Goal: Task Accomplishment & Management: Use online tool/utility

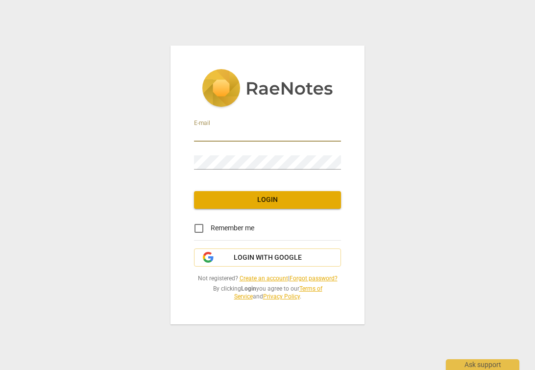
type input "[PERSON_NAME][EMAIL_ADDRESS][PERSON_NAME][DOMAIN_NAME]"
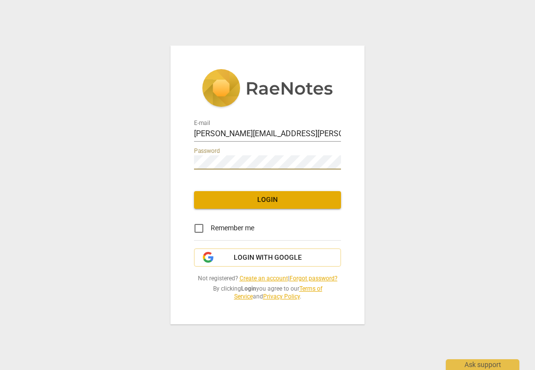
click at [242, 198] on span "Login" at bounding box center [267, 200] width 131 height 10
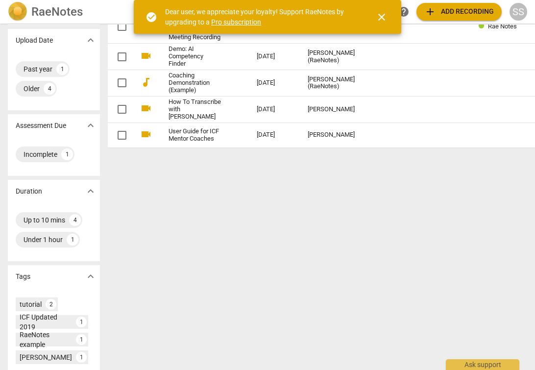
scroll to position [120, 0]
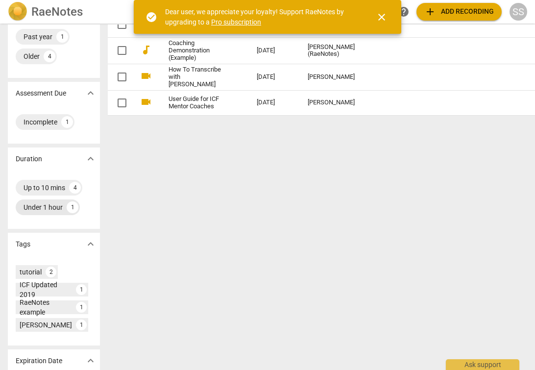
click at [44, 212] on div "Under 1 hour" at bounding box center [43, 207] width 39 height 10
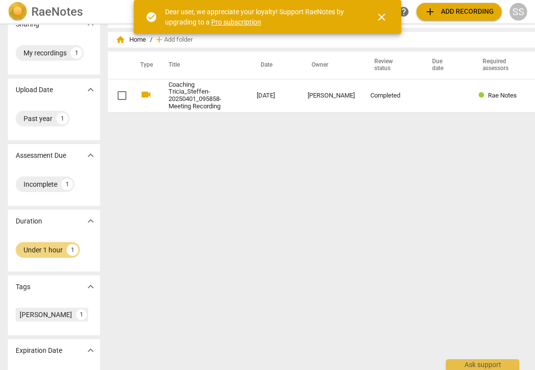
scroll to position [57, 0]
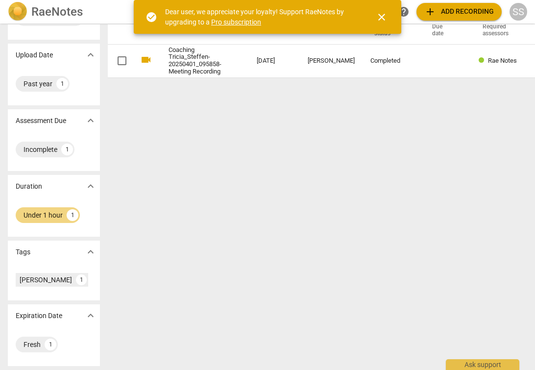
click at [35, 311] on p "Expiration Date" at bounding box center [39, 315] width 47 height 10
click at [29, 339] on div "Fresh" at bounding box center [32, 344] width 17 height 10
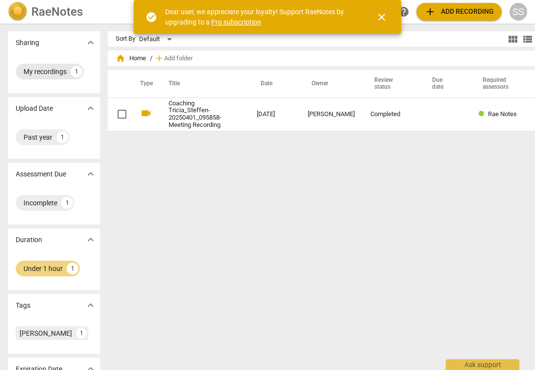
click at [47, 68] on div "My recordings" at bounding box center [45, 72] width 43 height 10
click at [377, 17] on span "close" at bounding box center [382, 17] width 12 height 12
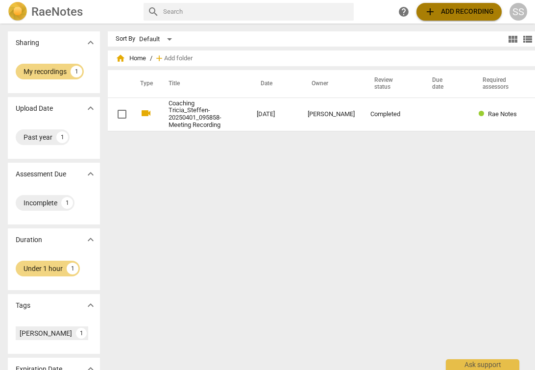
click at [441, 15] on span "add Add recording" at bounding box center [459, 12] width 70 height 12
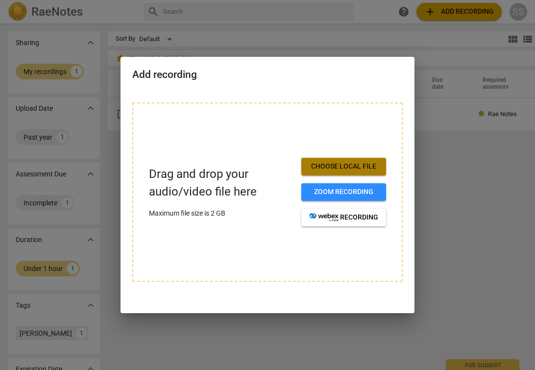
click at [352, 163] on span "Choose local file" at bounding box center [343, 167] width 69 height 10
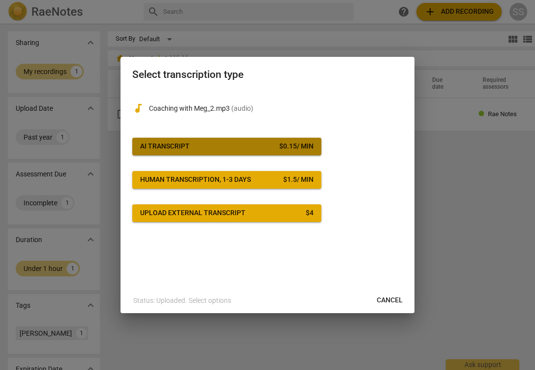
click at [302, 145] on div "$ 0.15 / min" at bounding box center [296, 147] width 34 height 10
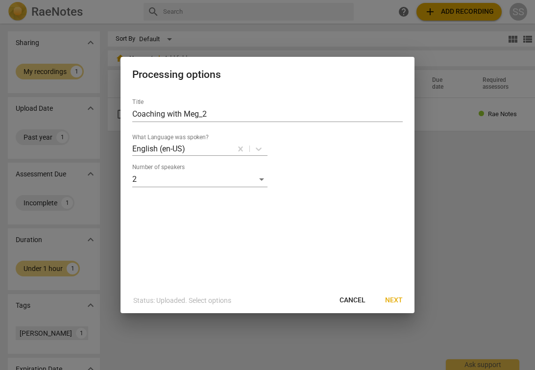
click at [398, 297] on span "Next" at bounding box center [394, 300] width 18 height 10
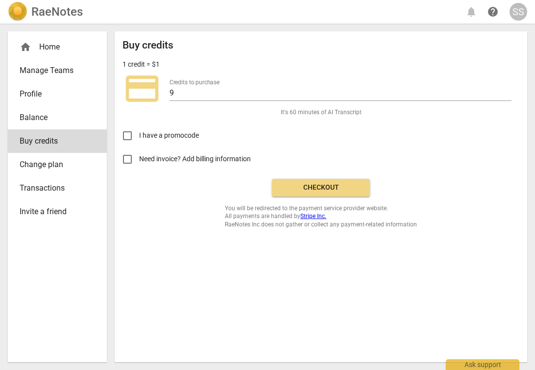
click at [304, 188] on span "Checkout" at bounding box center [321, 188] width 82 height 10
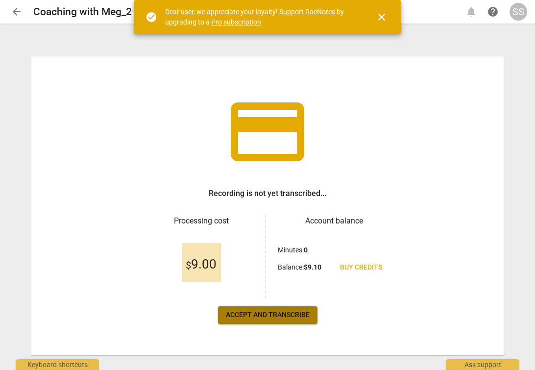
click at [287, 319] on span "Accept and transcribe" at bounding box center [268, 315] width 84 height 10
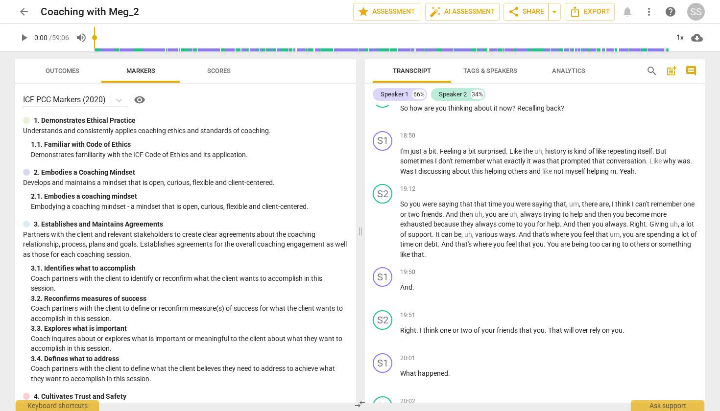
click at [64, 76] on span "Outcomes" at bounding box center [62, 71] width 57 height 13
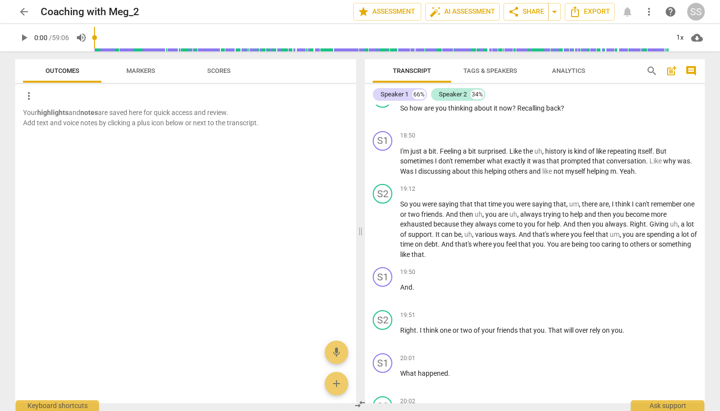
click at [137, 68] on span "Markers" at bounding box center [140, 70] width 29 height 7
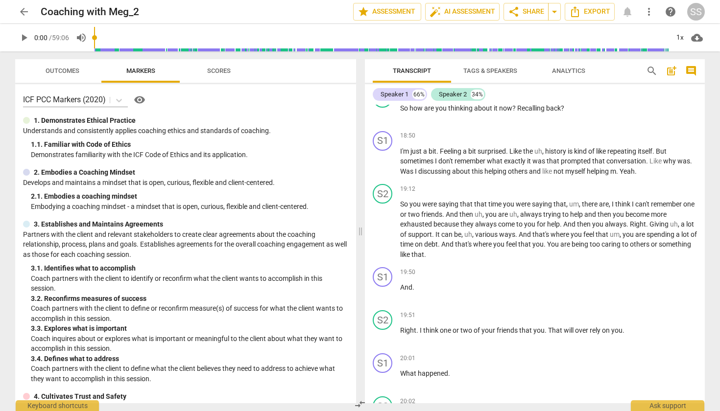
click at [220, 70] on span "Scores" at bounding box center [219, 70] width 24 height 7
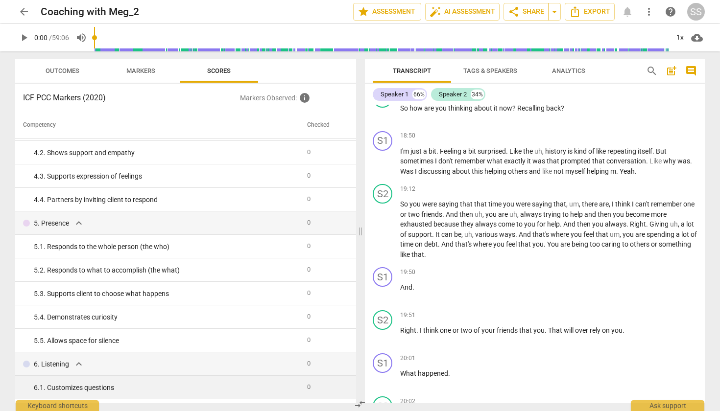
scroll to position [410, 0]
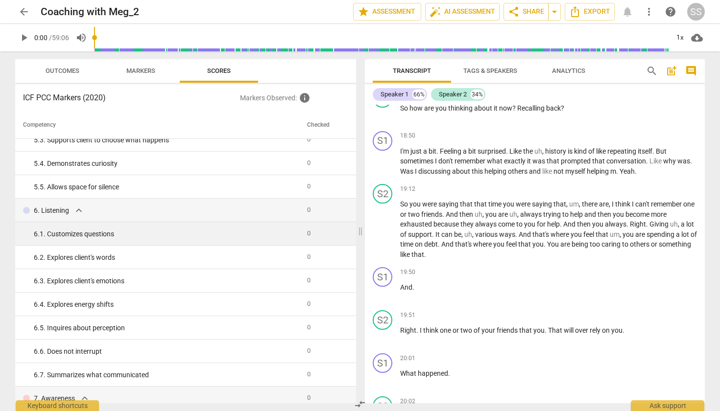
click at [230, 228] on td "6. 1. Customizes questions" at bounding box center [159, 234] width 288 height 24
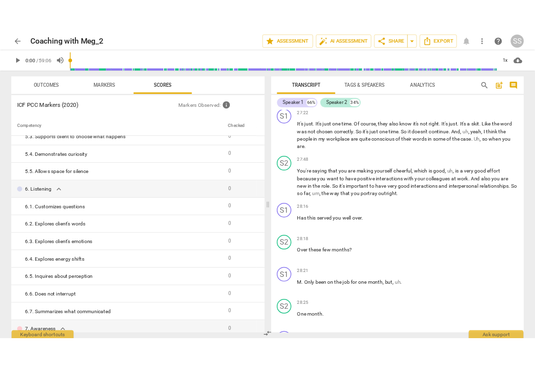
scroll to position [5476, 0]
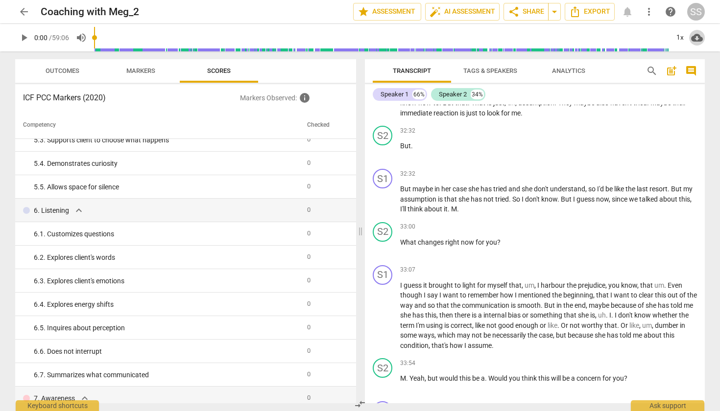
click at [534, 41] on span "cloud_download" at bounding box center [697, 38] width 12 height 12
click at [534, 118] on div at bounding box center [360, 205] width 720 height 411
click at [534, 10] on span "Export" at bounding box center [589, 12] width 41 height 12
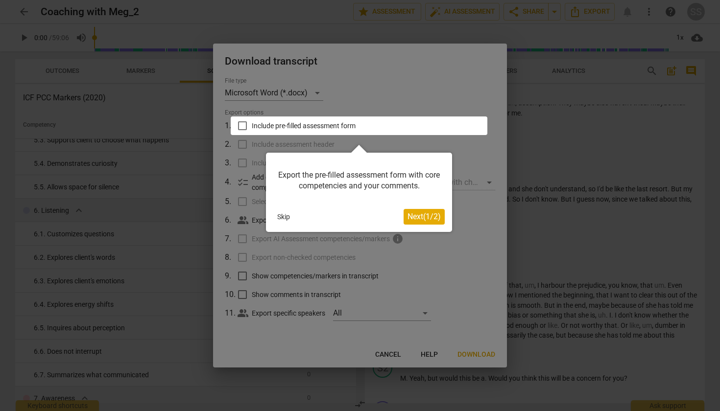
click at [309, 125] on div at bounding box center [359, 126] width 257 height 19
click at [246, 126] on div at bounding box center [359, 126] width 257 height 19
click at [241, 127] on div at bounding box center [359, 126] width 257 height 19
click at [424, 220] on span "Next ( 1 / 2 )" at bounding box center [423, 216] width 33 height 9
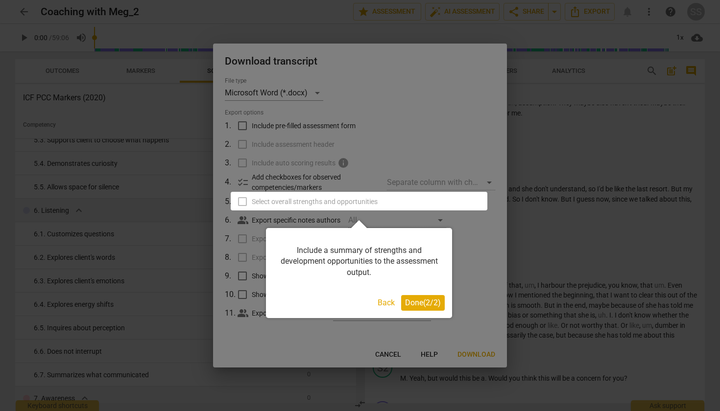
click at [423, 307] on span "Done ( 2 / 2 )" at bounding box center [423, 302] width 36 height 9
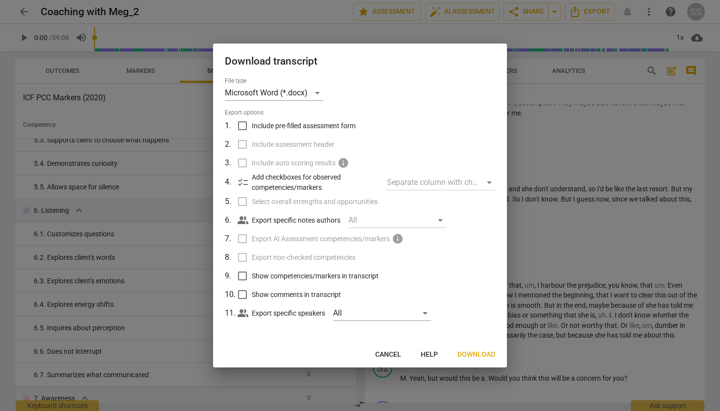
click at [243, 201] on label "Select overall strengths and opportunities" at bounding box center [359, 201] width 257 height 19
click at [241, 130] on input "Include pre-filled assessment form" at bounding box center [242, 126] width 19 height 19
checkbox input "true"
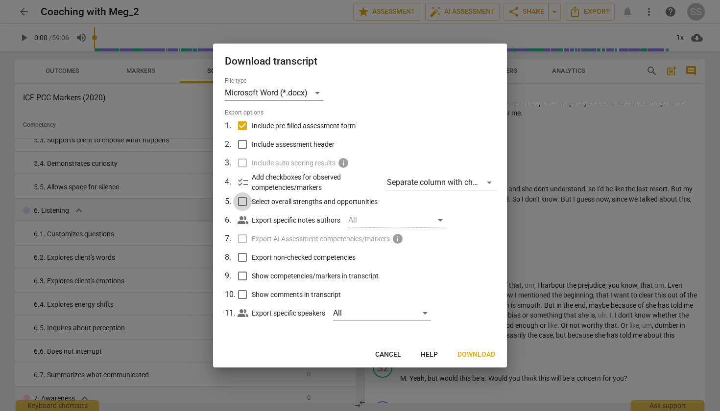
click at [242, 201] on input "Select overall strengths and opportunities" at bounding box center [242, 201] width 19 height 19
checkbox input "true"
click at [481, 353] on span "Next" at bounding box center [486, 355] width 18 height 10
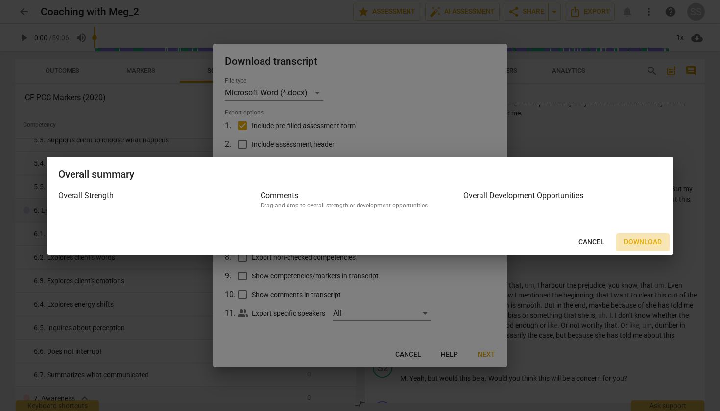
click at [534, 240] on span "Download" at bounding box center [643, 242] width 38 height 10
